Goal: Information Seeking & Learning: Compare options

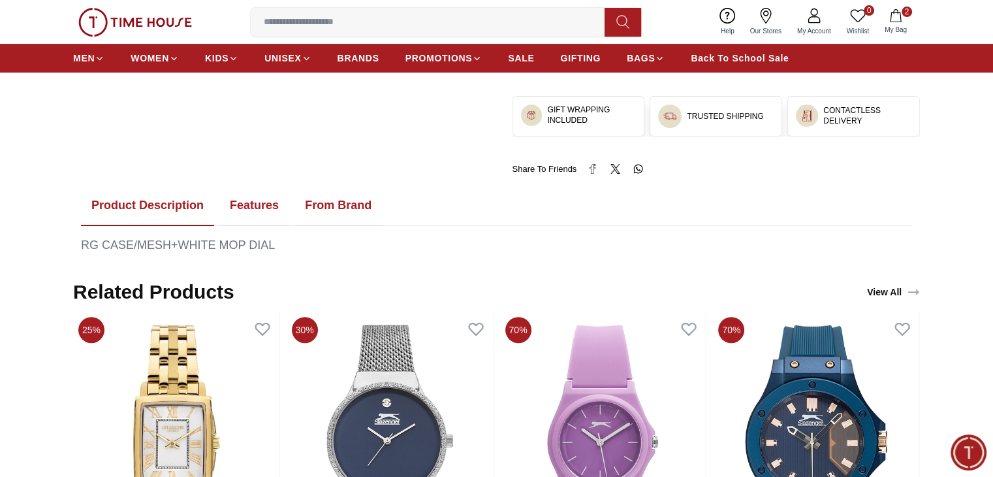
scroll to position [556, 0]
click at [240, 201] on button "Features" at bounding box center [254, 205] width 70 height 40
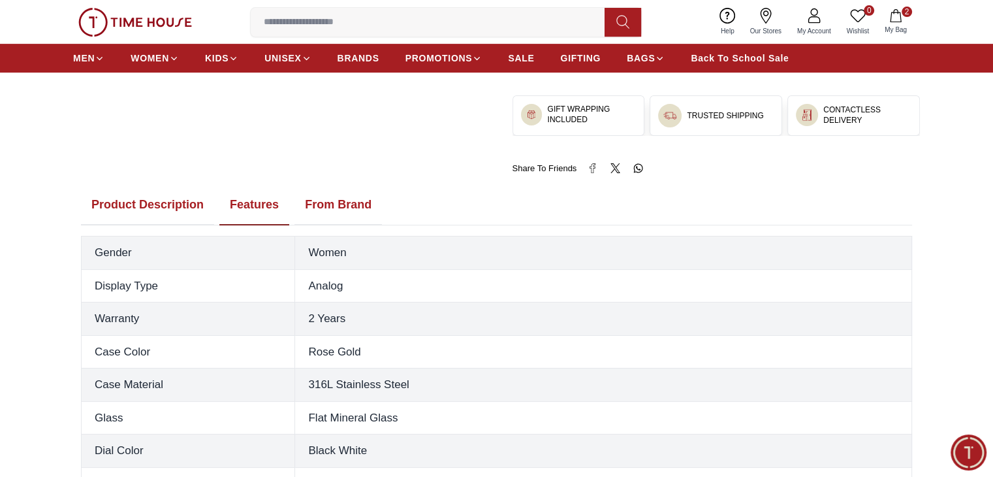
click at [233, 201] on button "Features" at bounding box center [254, 205] width 70 height 40
click at [177, 202] on button "Product Description" at bounding box center [147, 205] width 133 height 40
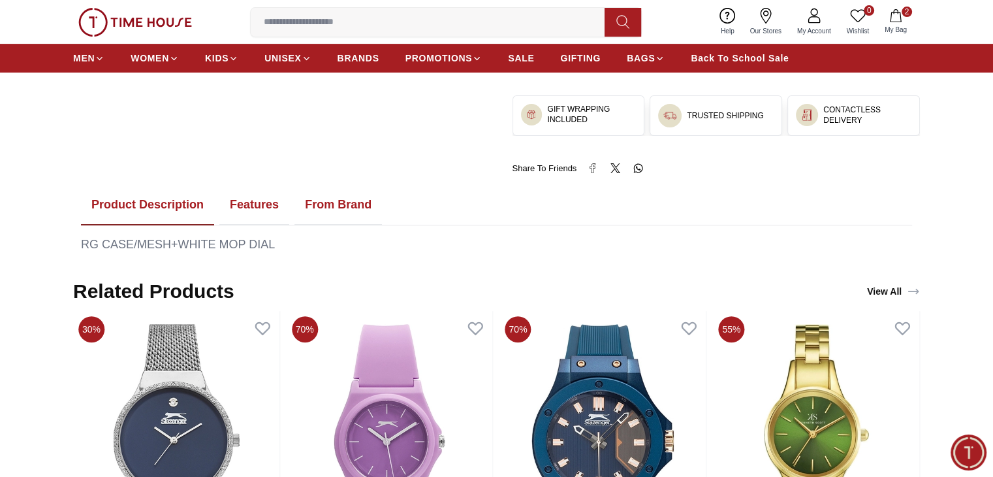
click at [240, 238] on div "RG CASE/MESH+WHITE MOP DIAL" at bounding box center [496, 245] width 831 height 18
drag, startPoint x: 381, startPoint y: 184, endPoint x: 348, endPoint y: 203, distance: 37.8
click at [348, 203] on li "From Brand" at bounding box center [339, 205] width 88 height 40
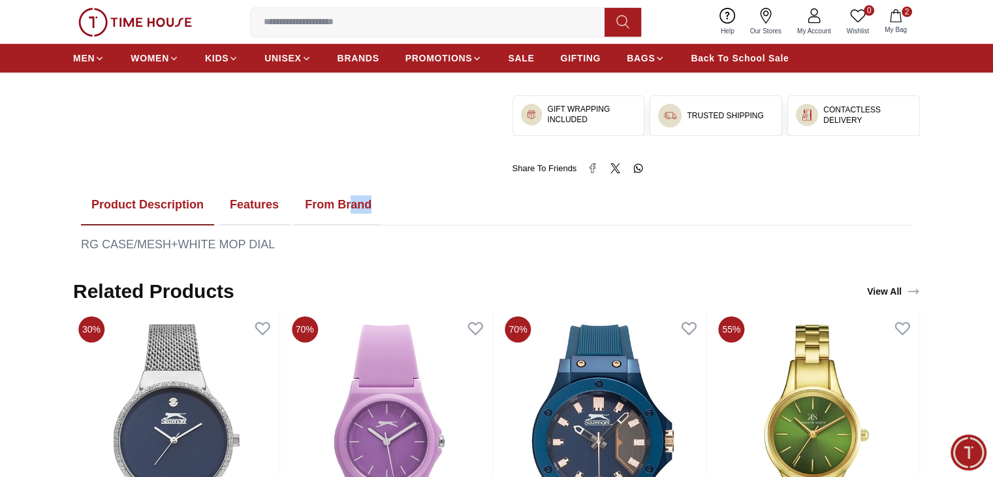
click at [348, 203] on button "From Brand" at bounding box center [339, 205] width 88 height 40
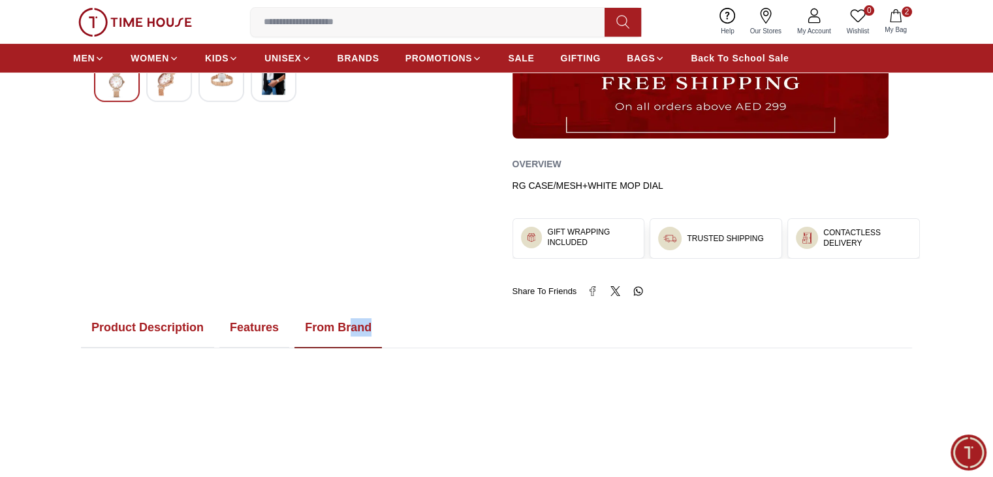
scroll to position [434, 0]
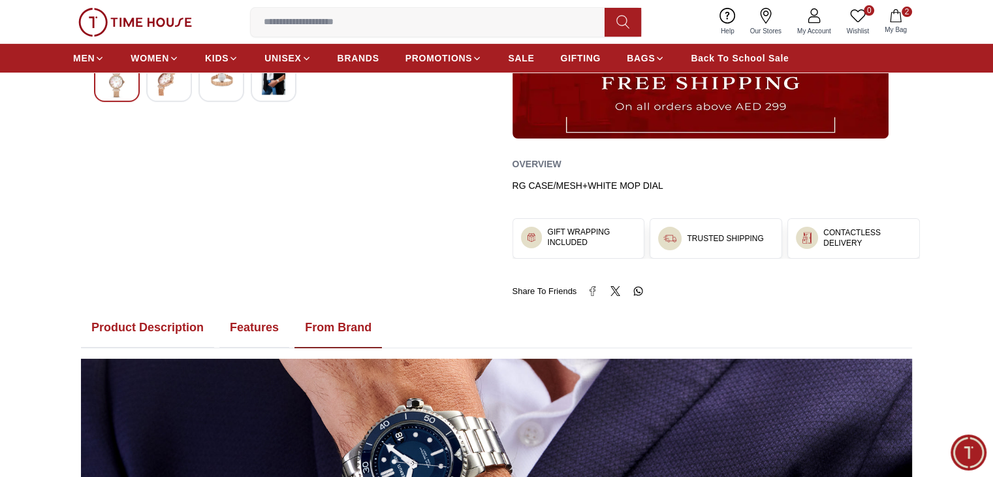
click at [285, 293] on div "20%" at bounding box center [285, 3] width 424 height 587
click at [253, 332] on button "Features" at bounding box center [254, 328] width 70 height 40
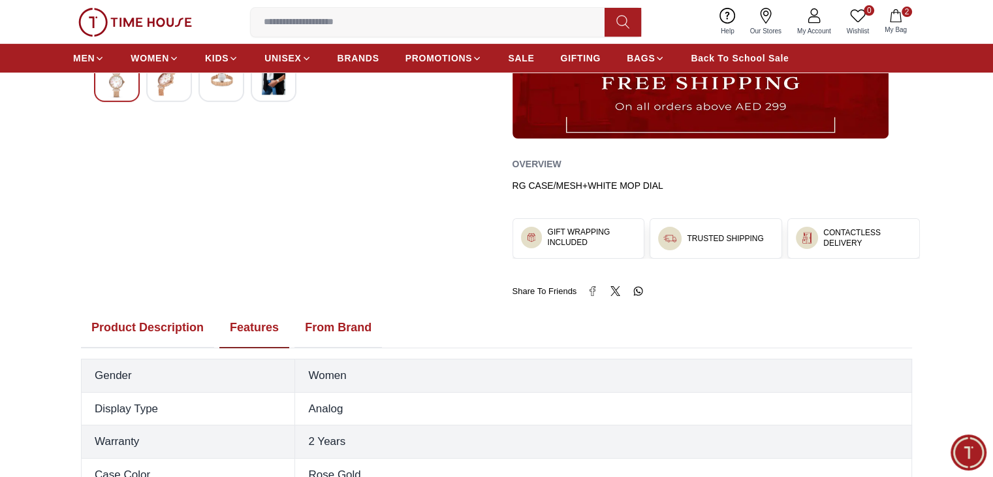
click at [140, 332] on button "Product Description" at bounding box center [147, 328] width 133 height 40
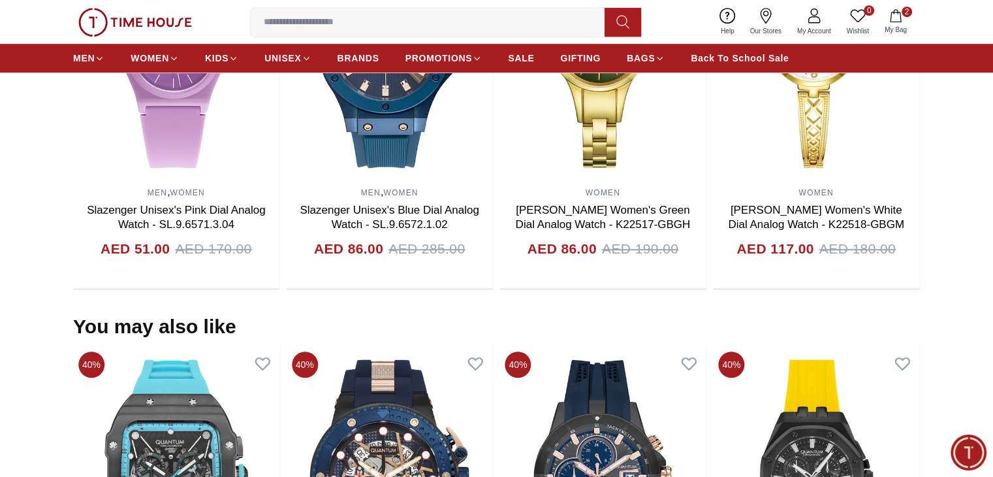
scroll to position [972, 0]
